Goal: Information Seeking & Learning: Learn about a topic

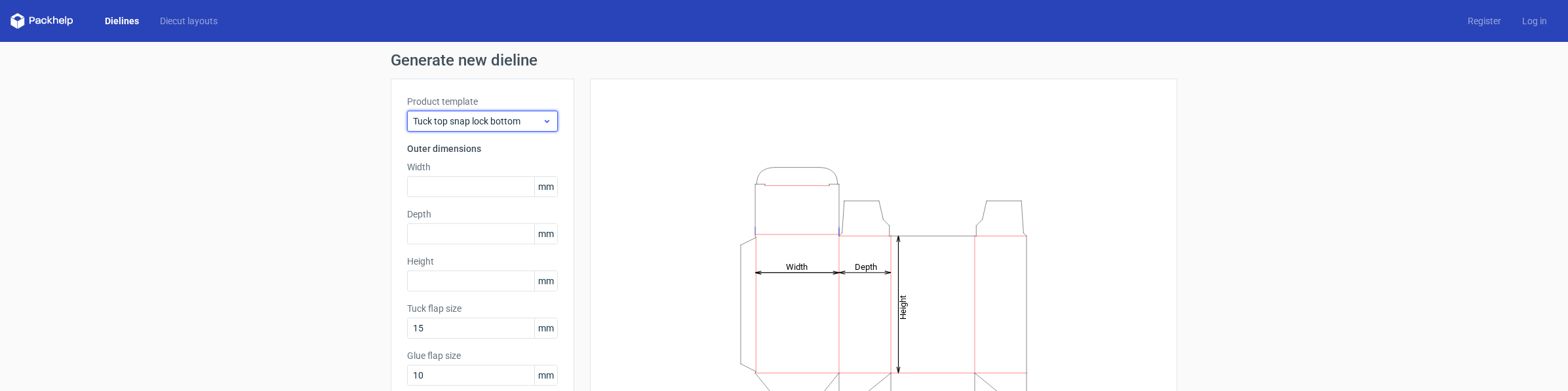
click at [484, 124] on span "Tuck top snap lock bottom" at bounding box center [477, 121] width 129 height 13
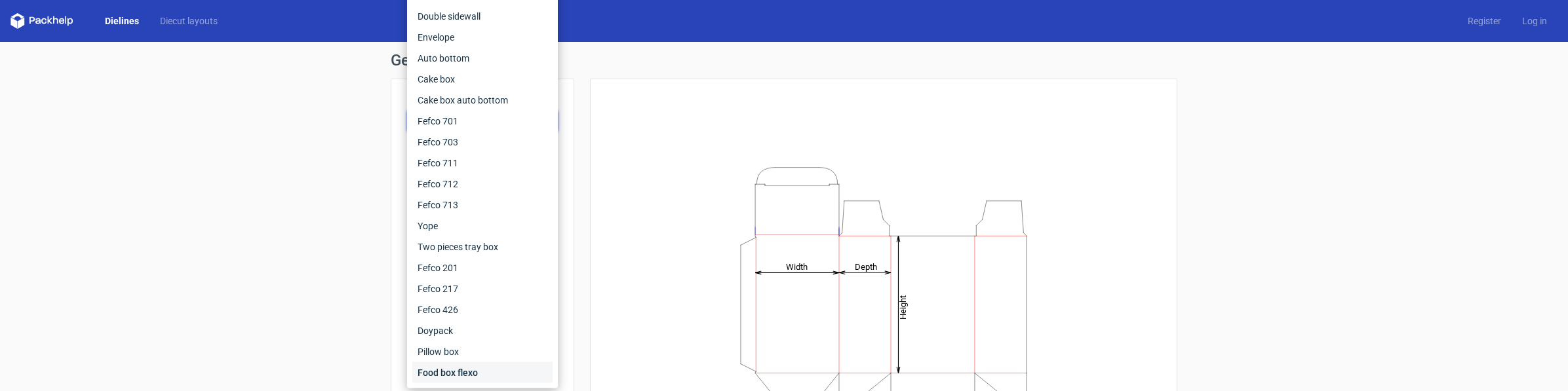
click at [458, 377] on div "Food box flexo" at bounding box center [482, 372] width 140 height 21
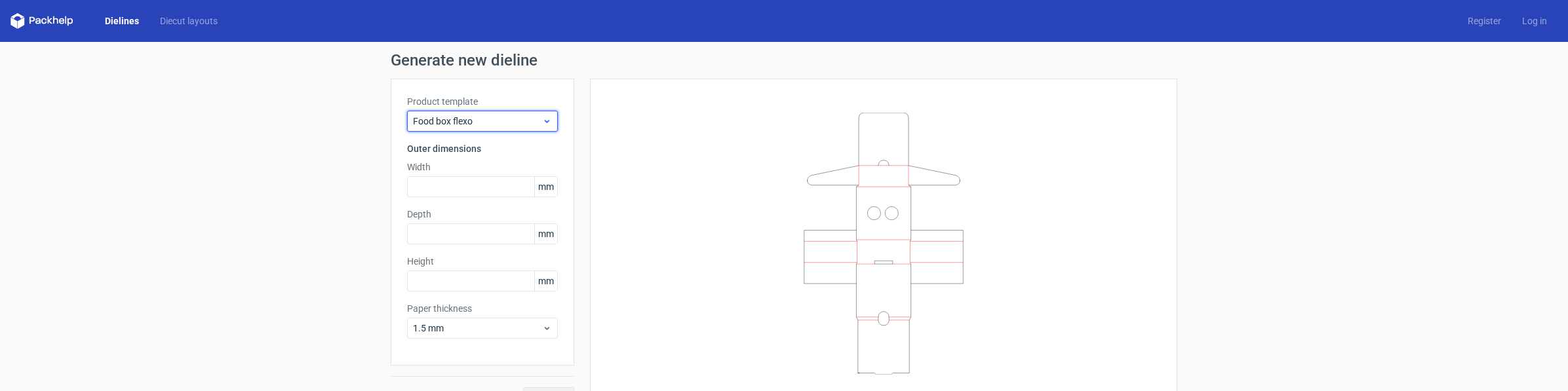
click at [449, 116] on span "Food box flexo" at bounding box center [477, 121] width 129 height 13
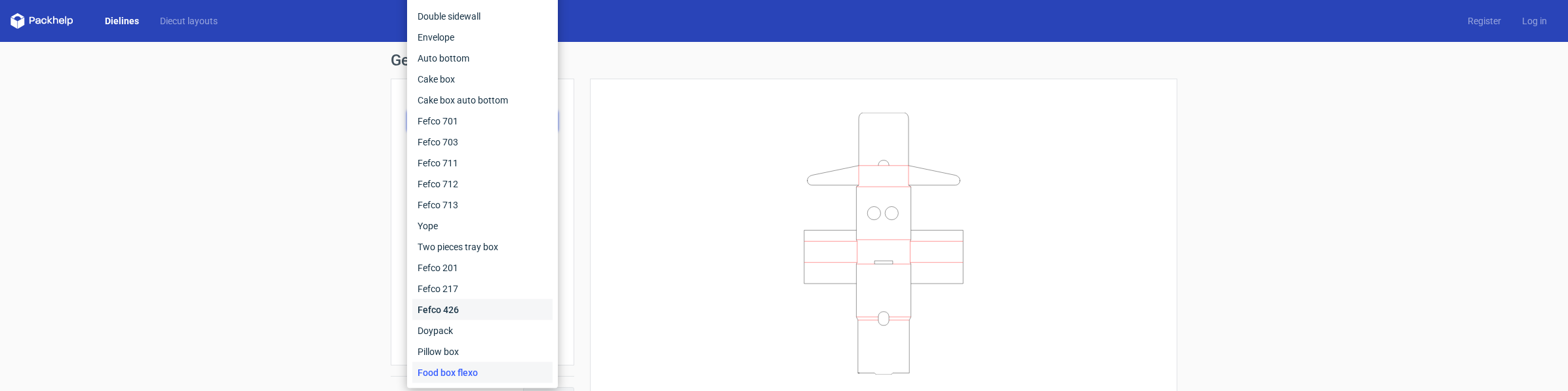
click at [436, 308] on div "Fefco 426" at bounding box center [482, 309] width 140 height 21
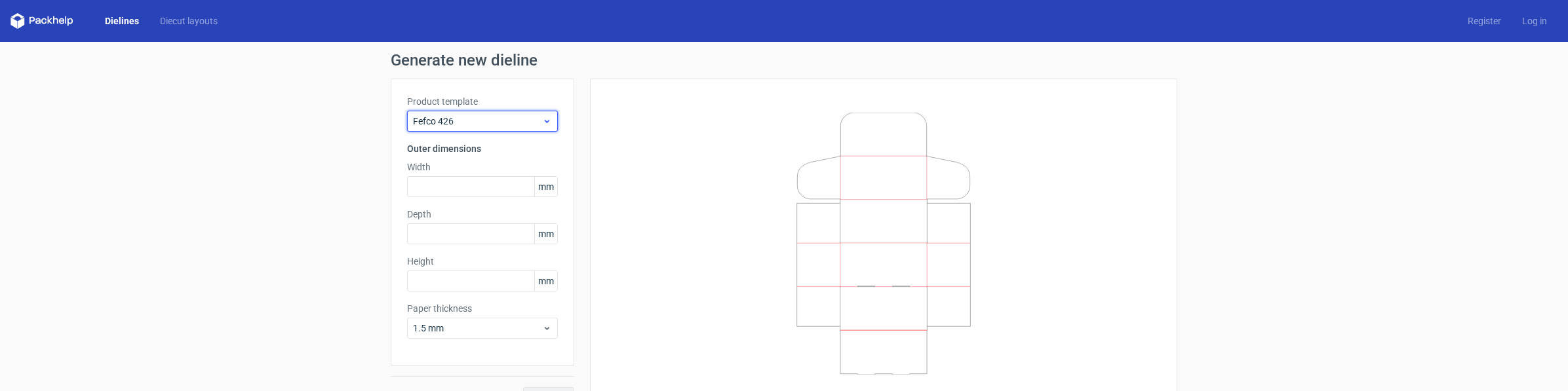
click at [430, 121] on span "Fefco 426" at bounding box center [477, 121] width 129 height 13
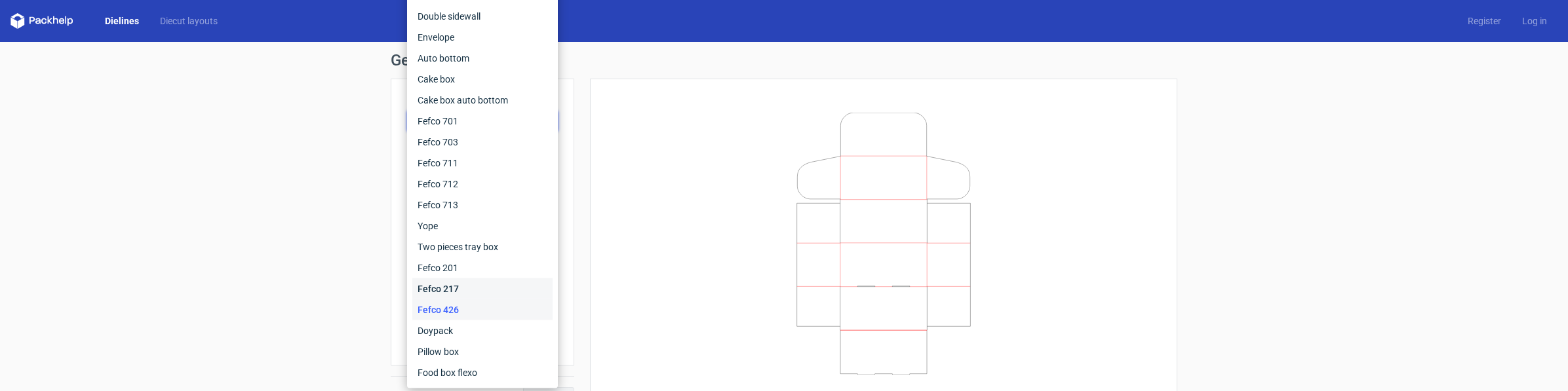
click at [441, 282] on div "Fefco 217" at bounding box center [482, 288] width 140 height 21
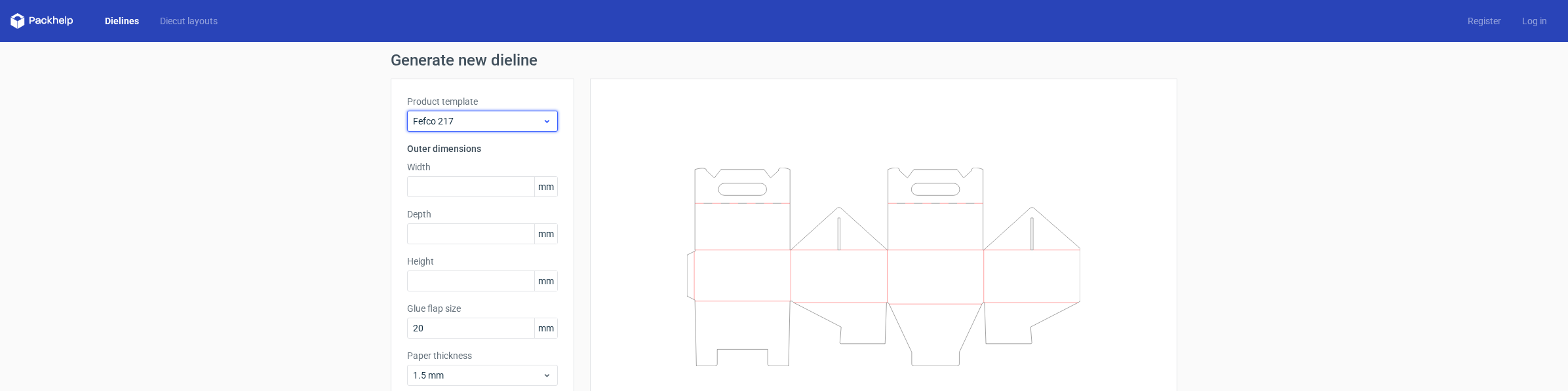
click at [430, 121] on span "Fefco 217" at bounding box center [477, 121] width 129 height 13
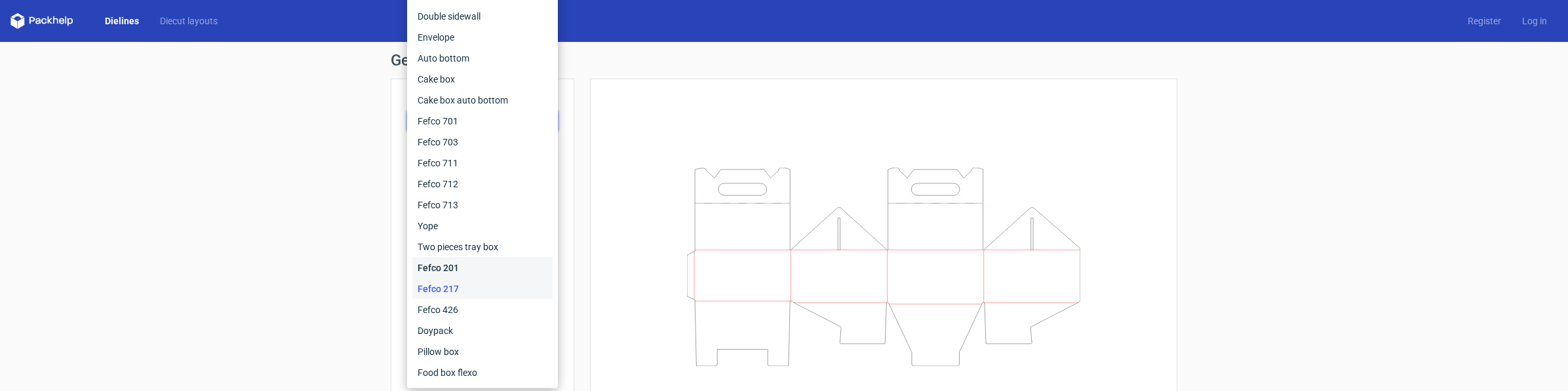
click at [452, 267] on div "Fefco 201" at bounding box center [482, 267] width 140 height 21
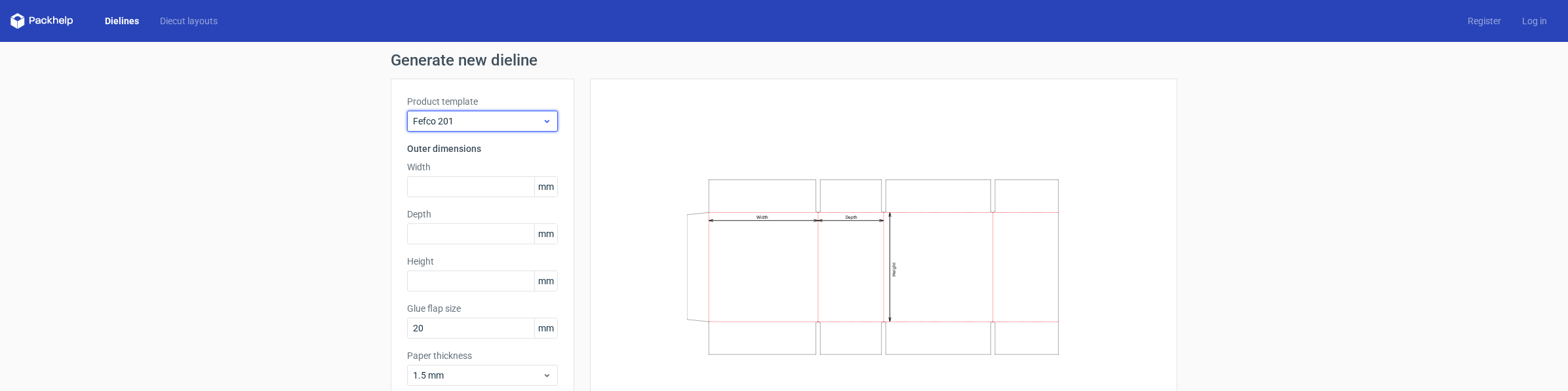
click at [450, 112] on div "Fefco 201" at bounding box center [482, 121] width 151 height 21
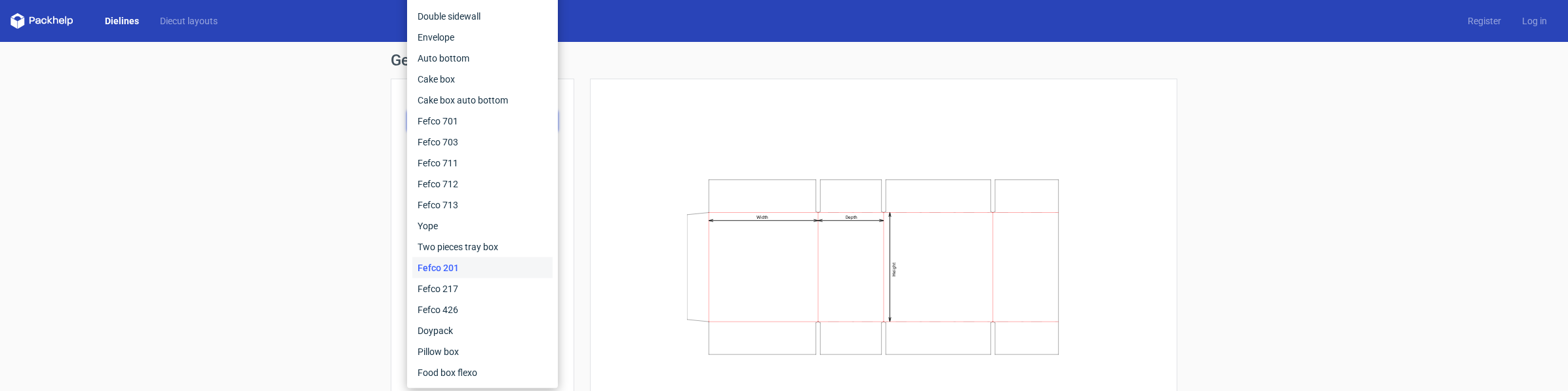
click at [785, 135] on div "Width Depth Height" at bounding box center [883, 266] width 555 height 344
